Goal: Transaction & Acquisition: Download file/media

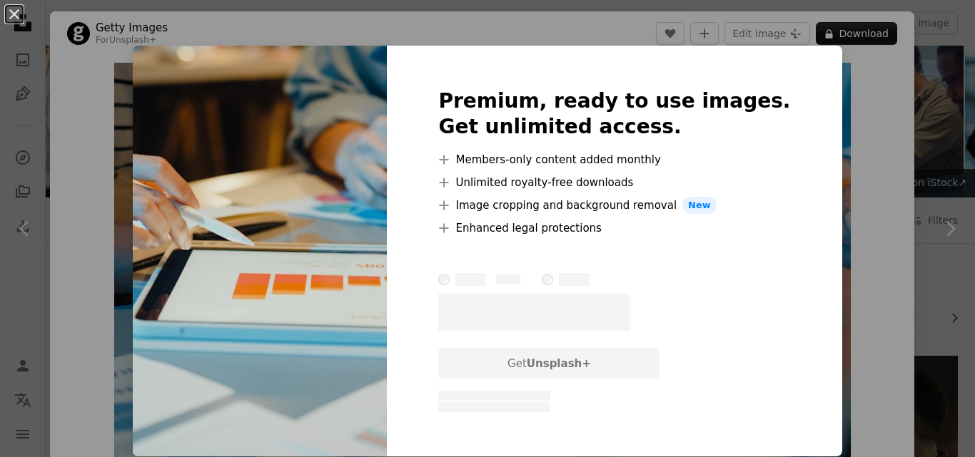
scroll to position [985, 0]
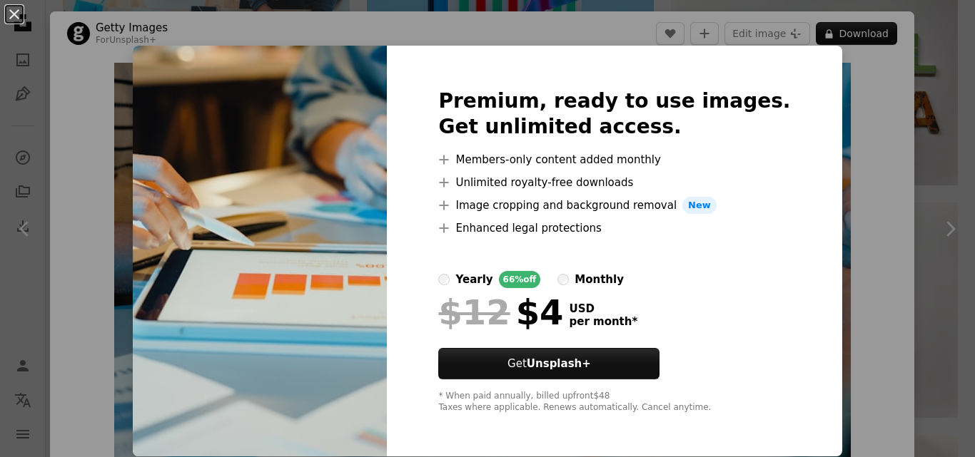
click at [789, 249] on div "Premium, ready to use images. Get unlimited access. A plus sign Members-only co…" at bounding box center [614, 251] width 455 height 411
click at [18, 16] on button "An X shape" at bounding box center [14, 14] width 17 height 17
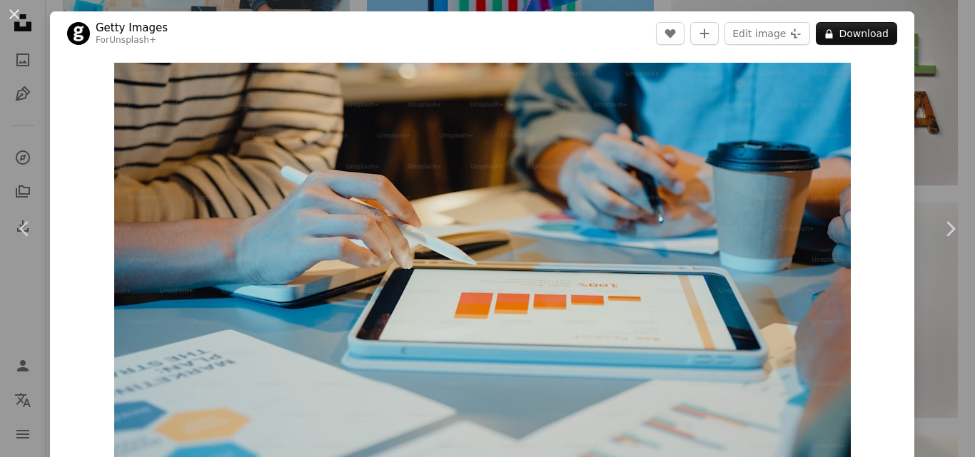
click at [18, 16] on button "An X shape" at bounding box center [14, 14] width 17 height 17
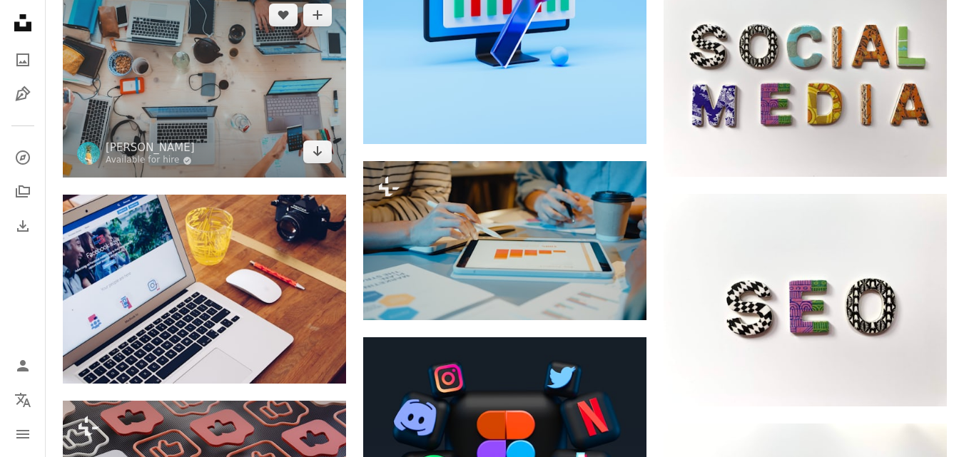
click at [252, 130] on img at bounding box center [204, 83] width 283 height 188
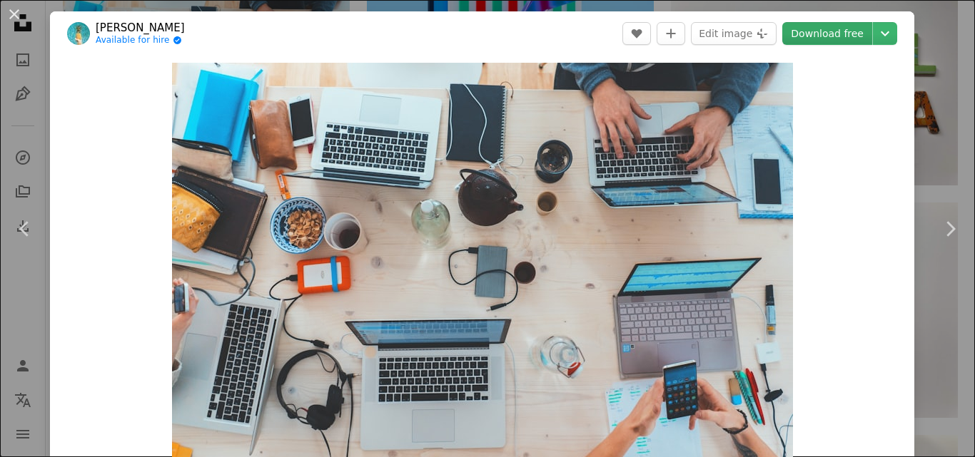
click at [824, 22] on link "Download free" at bounding box center [827, 33] width 90 height 23
